Goal: Transaction & Acquisition: Purchase product/service

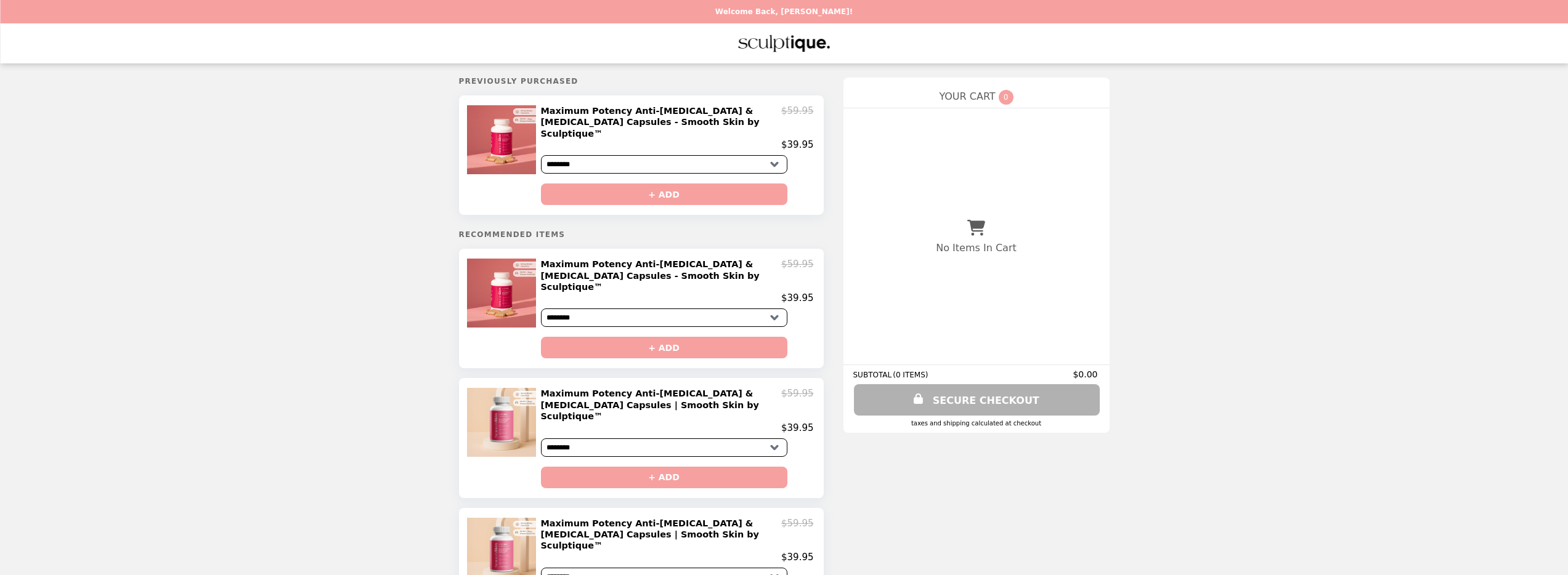
click at [770, 45] on img "Main" at bounding box center [784, 43] width 93 height 25
click at [836, 188] on div "**********" at bounding box center [977, 255] width 286 height 375
click at [786, 49] on img "Main" at bounding box center [784, 43] width 93 height 25
